Goal: Task Accomplishment & Management: Manage account settings

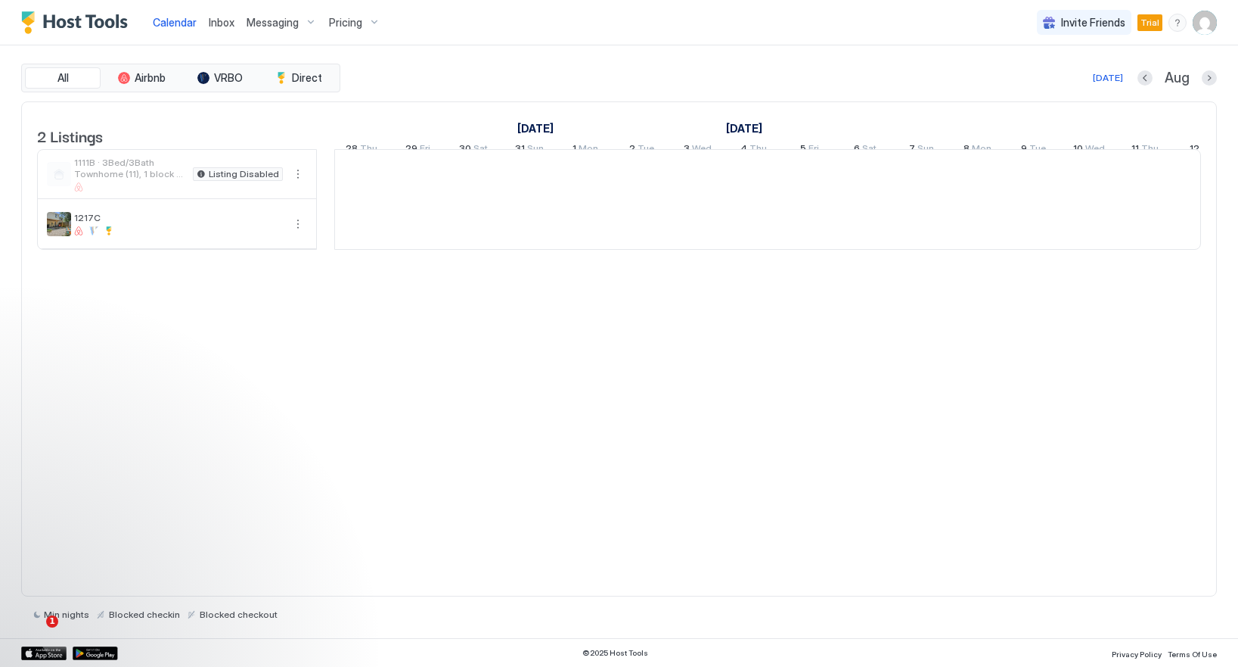
scroll to position [0, 841]
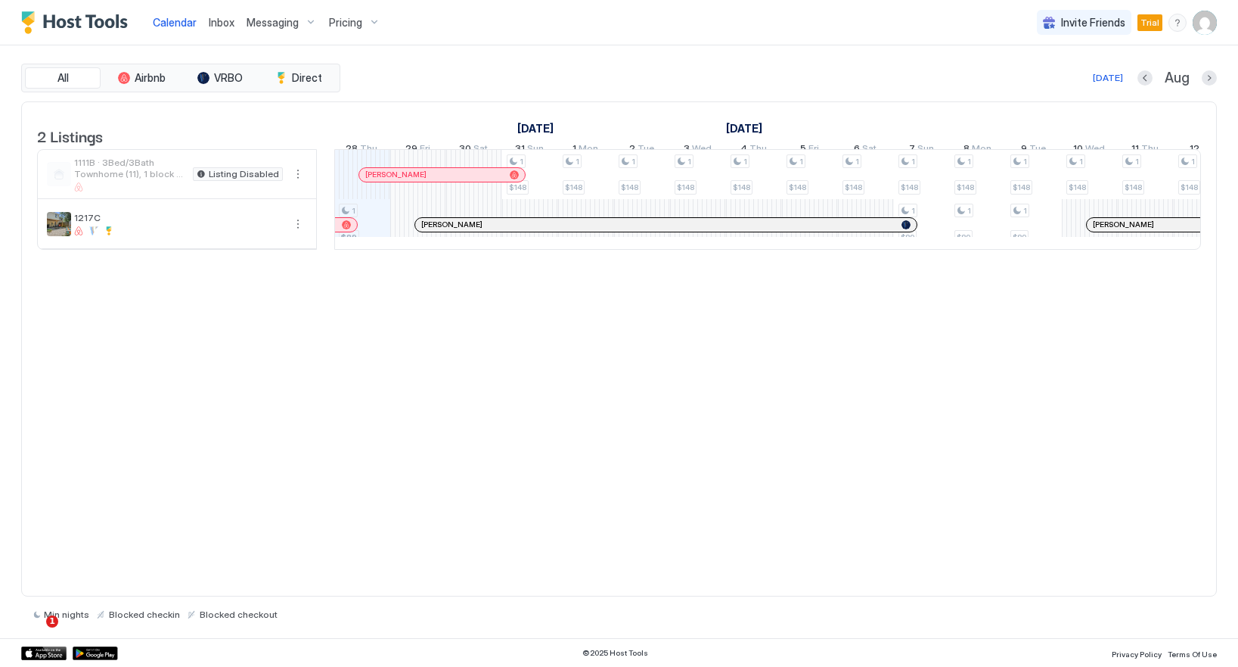
click at [263, 17] on span "Messaging" at bounding box center [273, 23] width 52 height 14
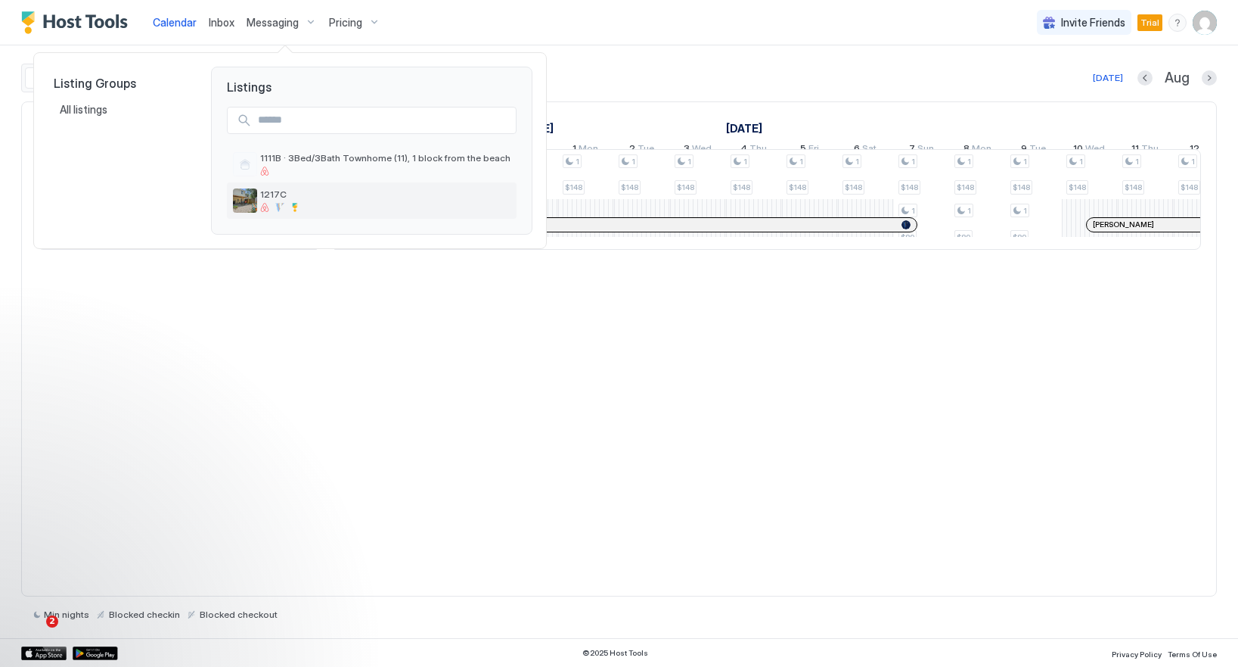
click at [295, 200] on span "1217C" at bounding box center [385, 193] width 250 height 11
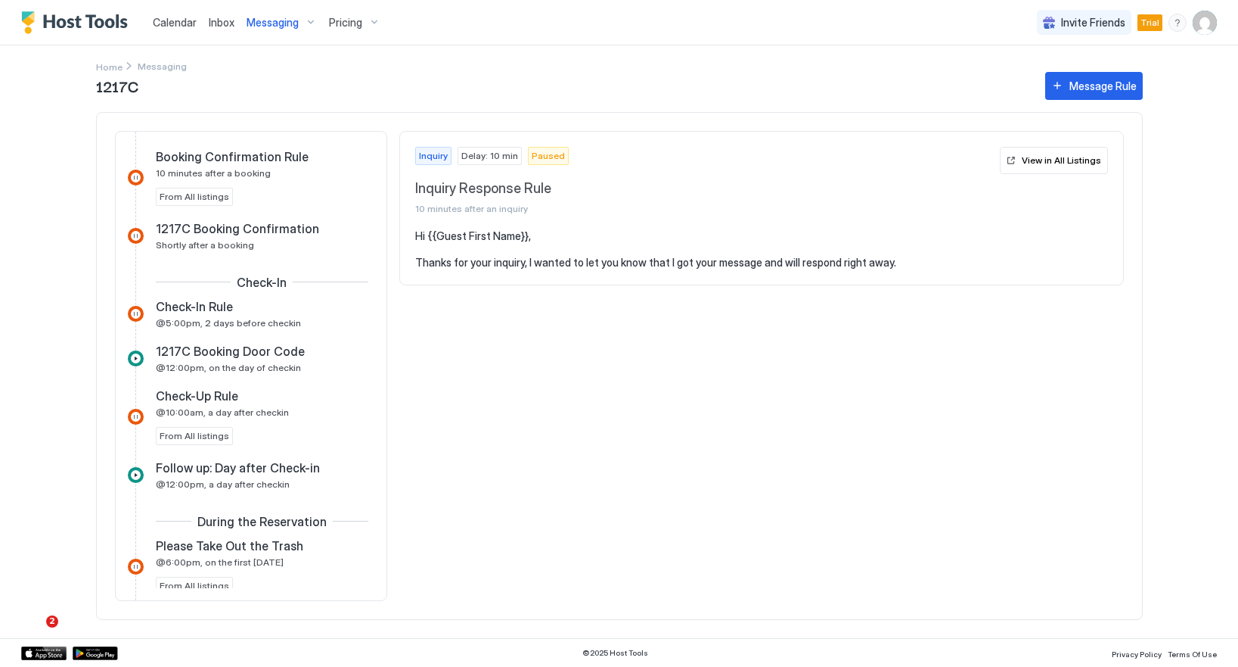
scroll to position [427, 0]
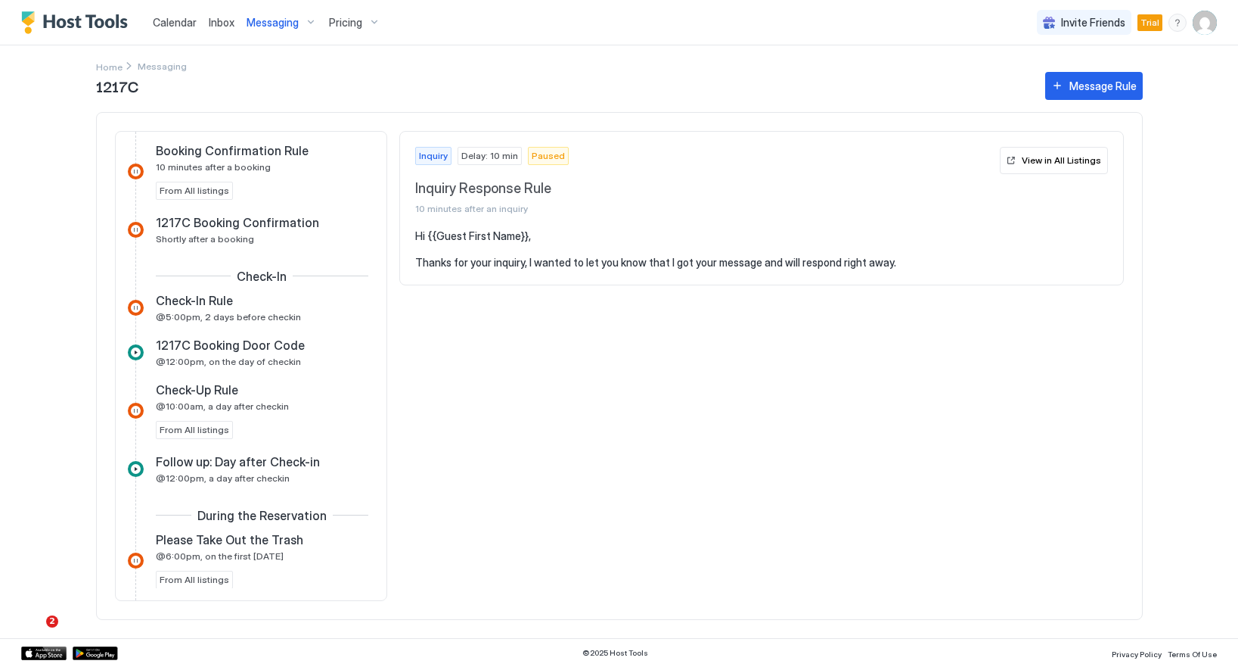
click at [268, 305] on div "Check-In Rule" at bounding box center [251, 300] width 191 height 15
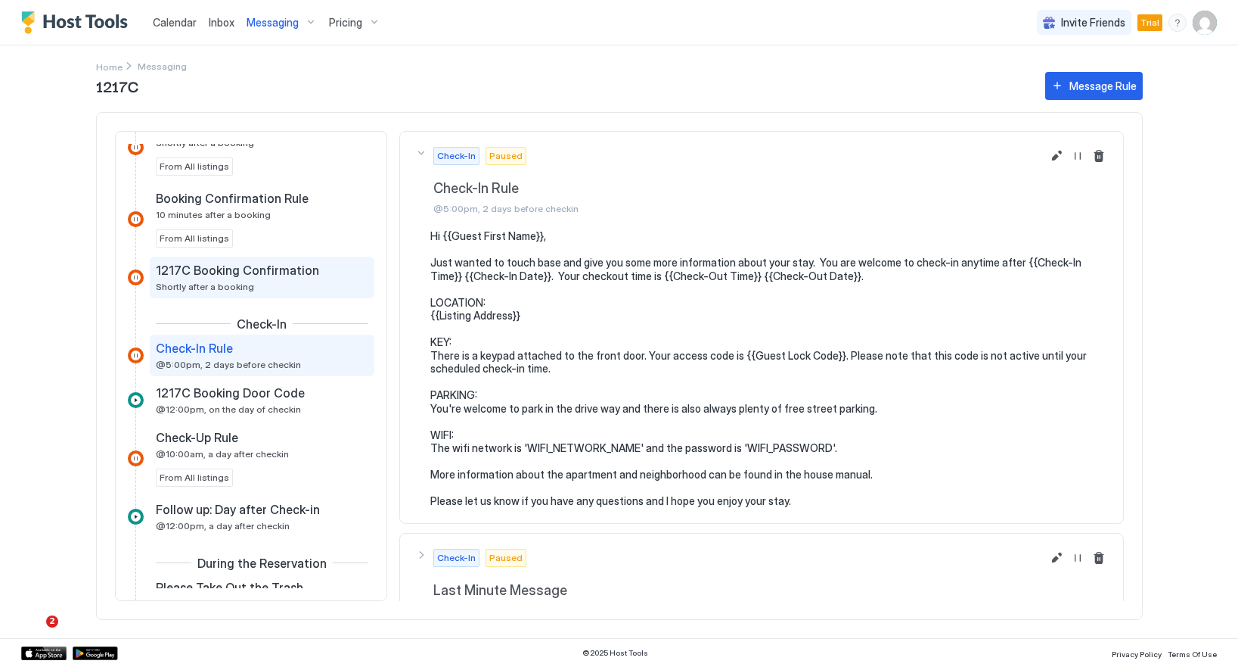
scroll to position [391, 0]
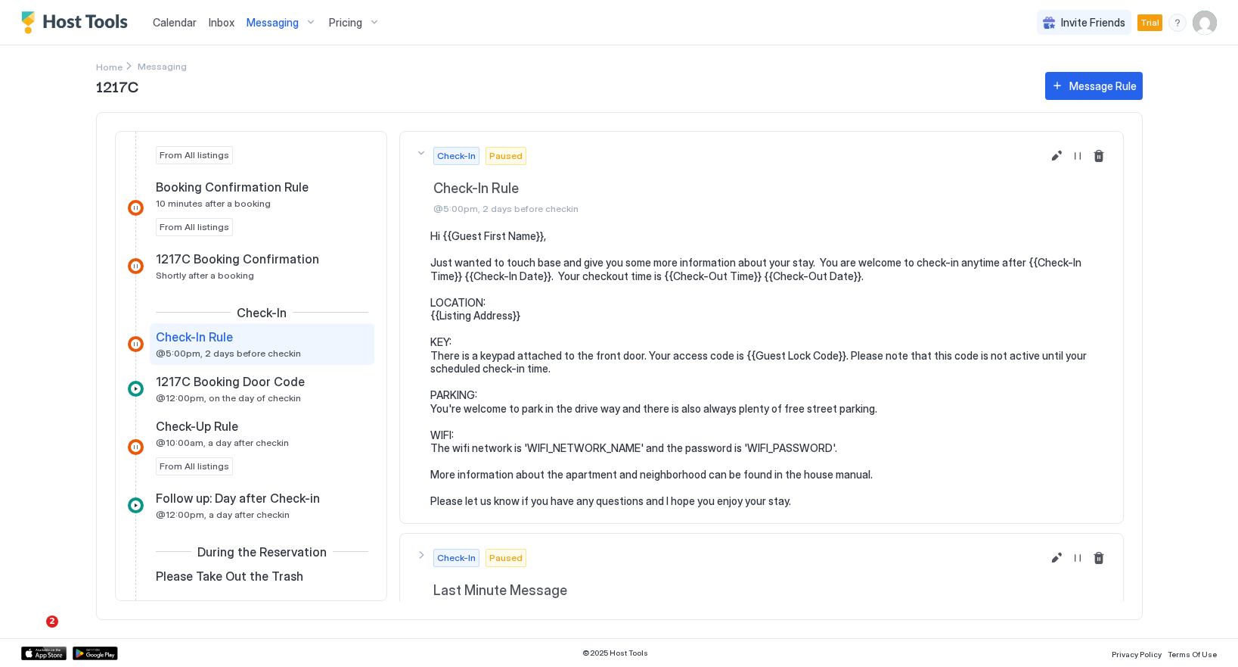
click at [203, 342] on span "Check-In Rule" at bounding box center [194, 336] width 77 height 15
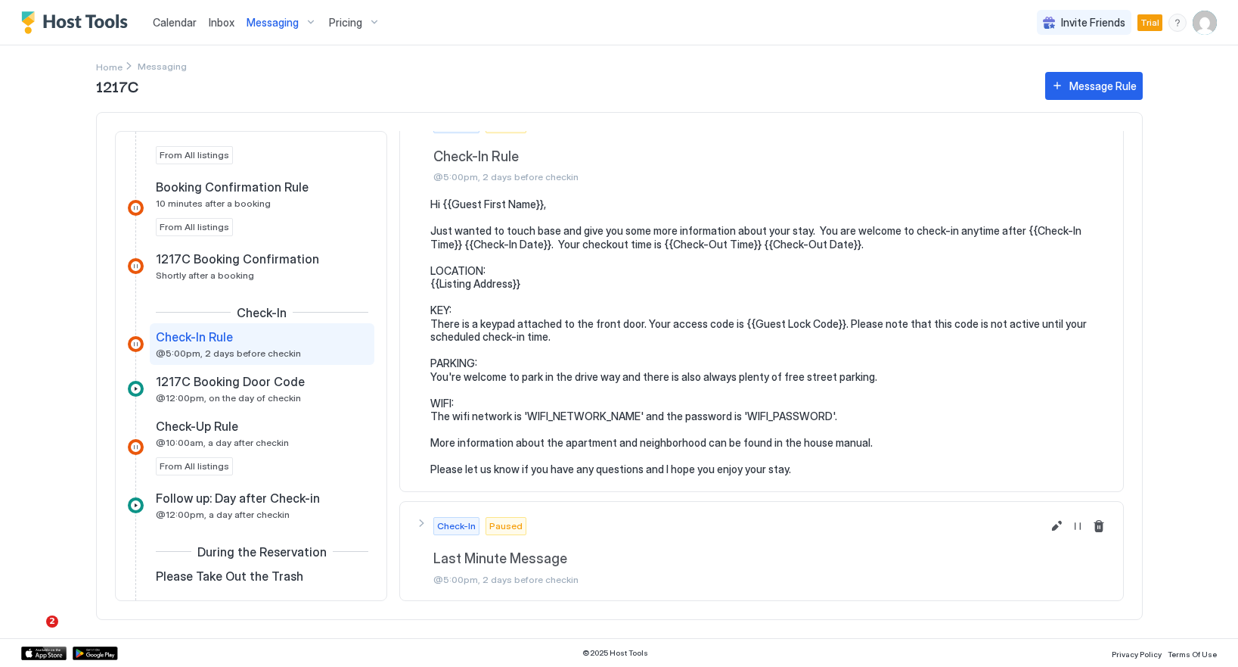
scroll to position [0, 0]
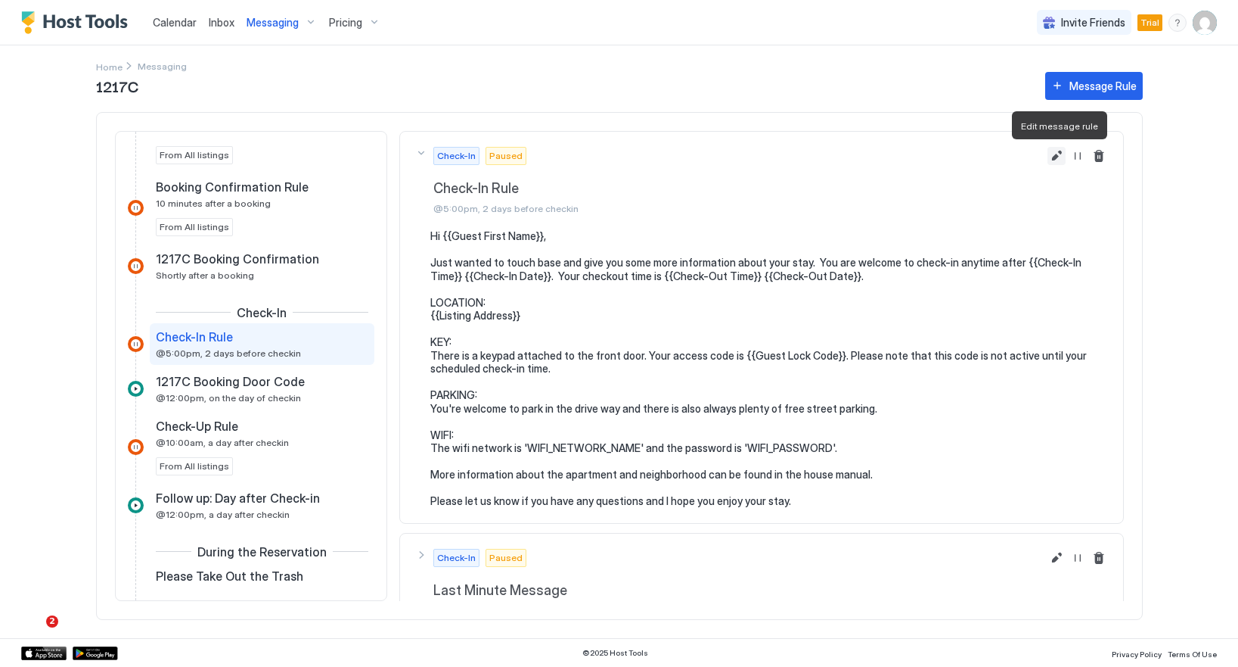
click at [1052, 157] on button "Edit message rule" at bounding box center [1057, 156] width 18 height 18
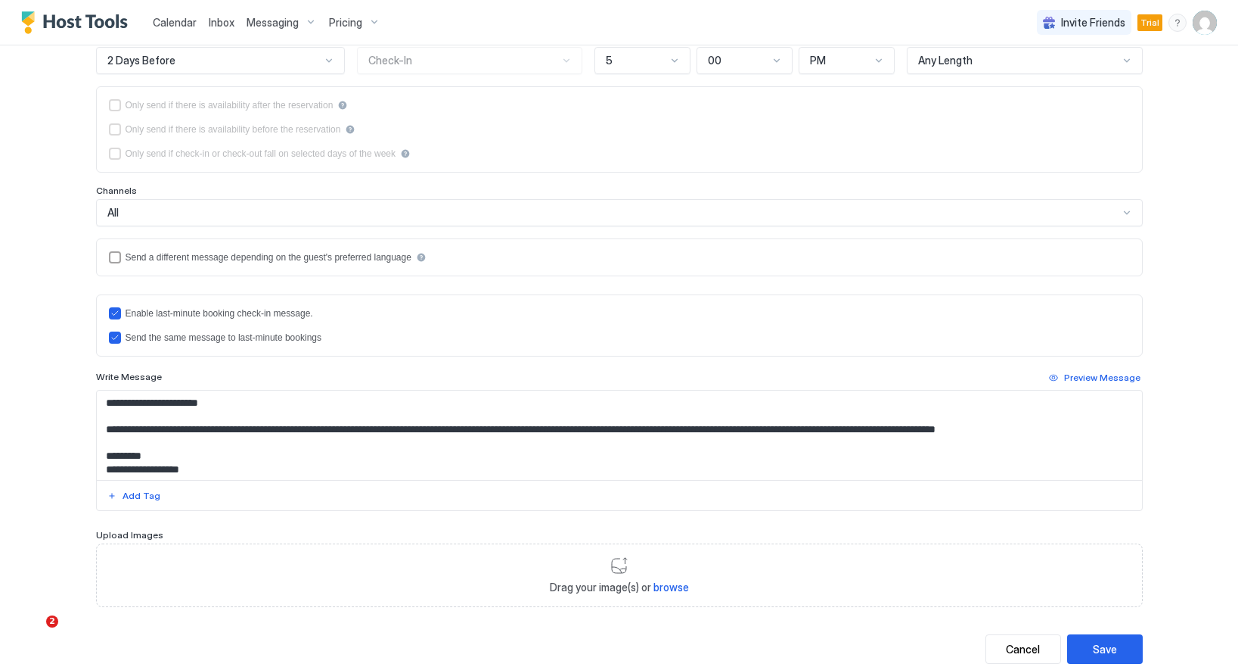
scroll to position [210, 0]
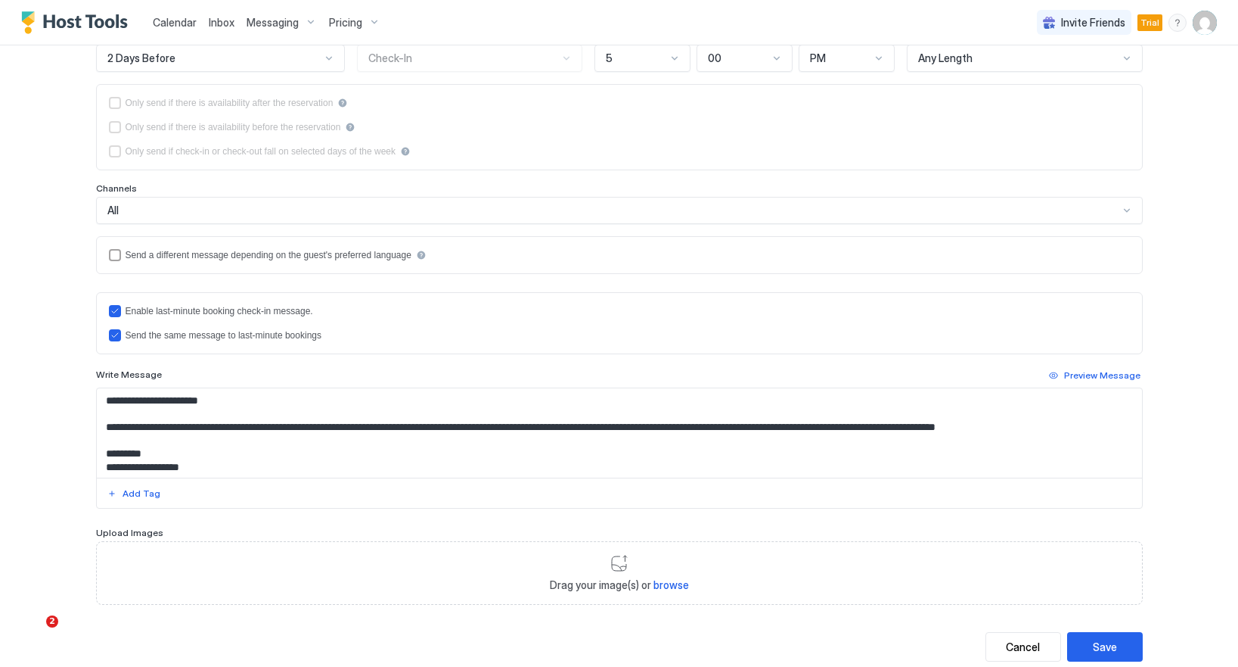
click at [427, 427] on textarea "**********" at bounding box center [620, 432] width 1046 height 89
click at [141, 493] on div "Add Tag" at bounding box center [142, 493] width 38 height 14
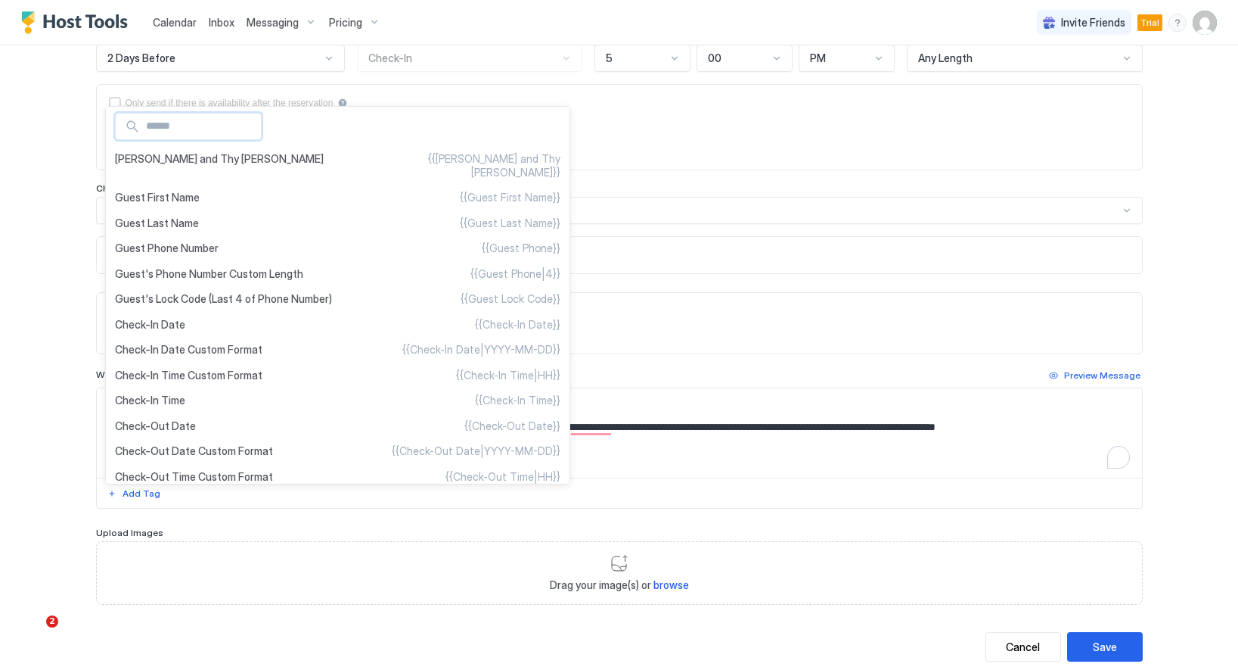
click at [591, 355] on div at bounding box center [619, 333] width 1238 height 667
